Goal: Task Accomplishment & Management: Use online tool/utility

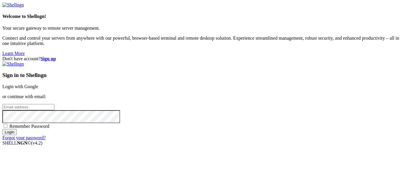
click at [38, 84] on link "Login with Google" at bounding box center [20, 86] width 36 height 5
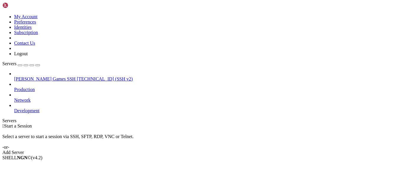
click at [77, 77] on span "[TECHNICAL_ID] (SSH v2)" at bounding box center [105, 79] width 56 height 5
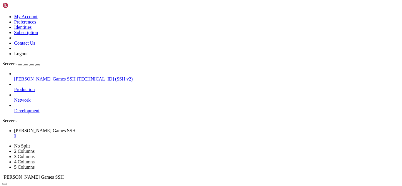
scroll to position [175, 0]
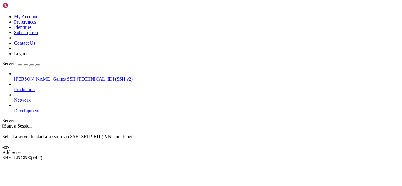
click at [23, 77] on span "[PERSON_NAME] Games SSH" at bounding box center [45, 79] width 62 height 5
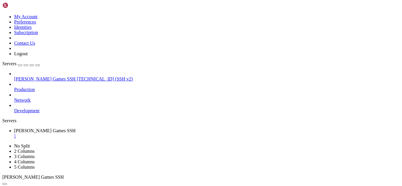
scroll to position [127, 0]
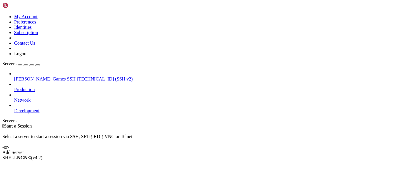
click at [77, 77] on span "[TECHNICAL_ID] (SSH v2)" at bounding box center [105, 79] width 56 height 5
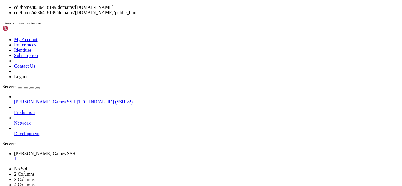
scroll to position [1, 0]
